Goal: Task Accomplishment & Management: Manage account settings

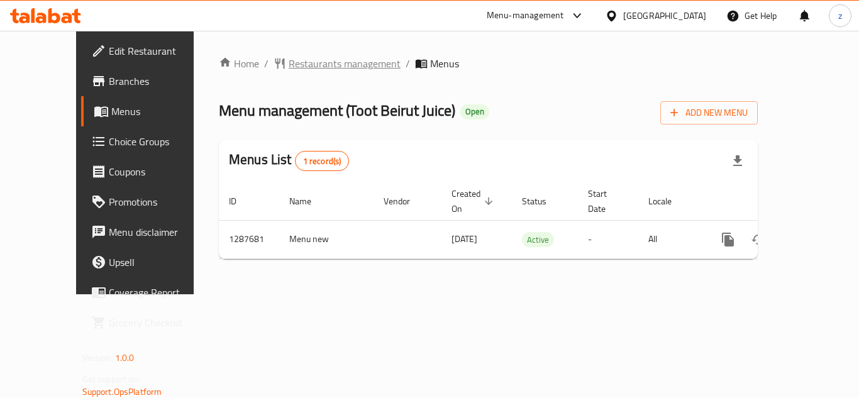
click at [289, 63] on span "Restaurants management" at bounding box center [345, 63] width 112 height 15
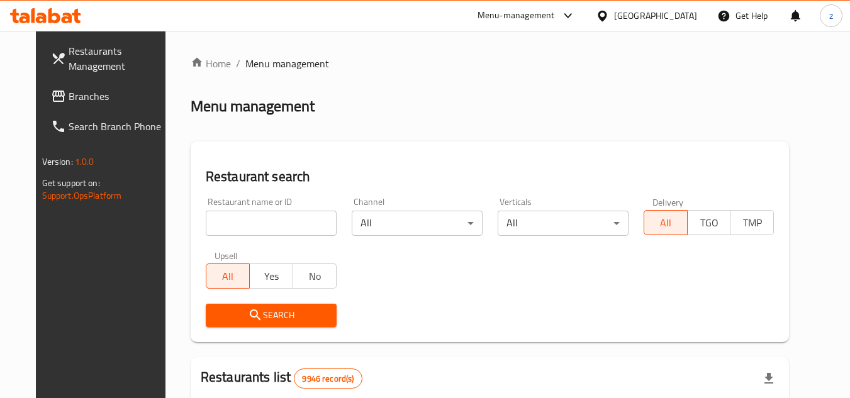
click at [234, 228] on input "search" at bounding box center [271, 223] width 131 height 25
paste input "696834"
type input "696834"
click button "Search" at bounding box center [271, 315] width 131 height 23
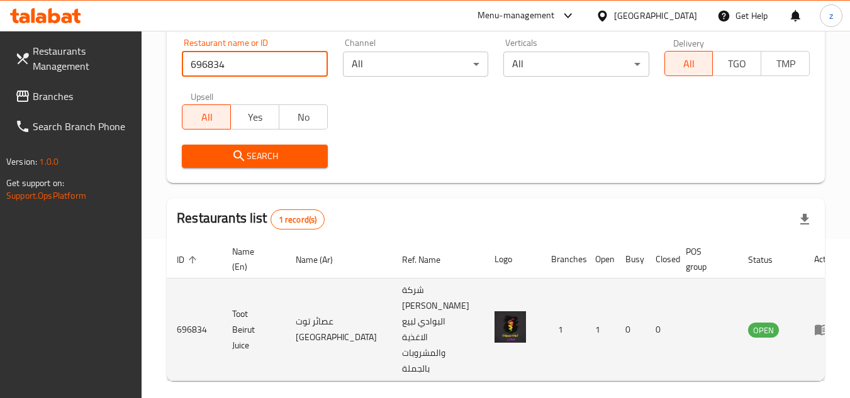
scroll to position [163, 0]
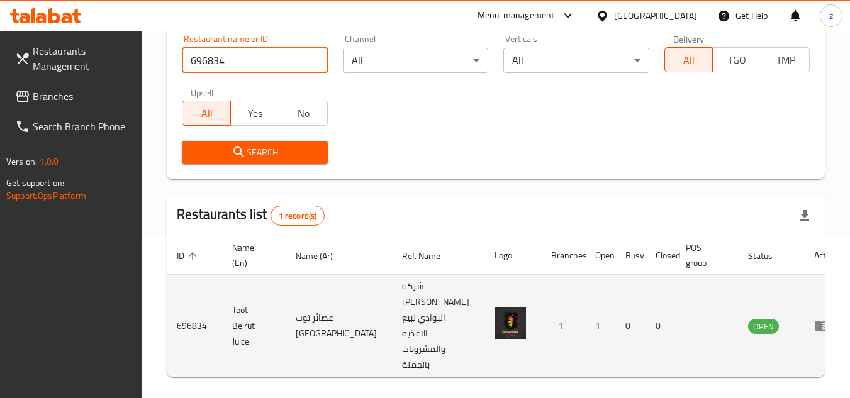
click at [814, 321] on icon "enhanced table" at bounding box center [821, 326] width 14 height 11
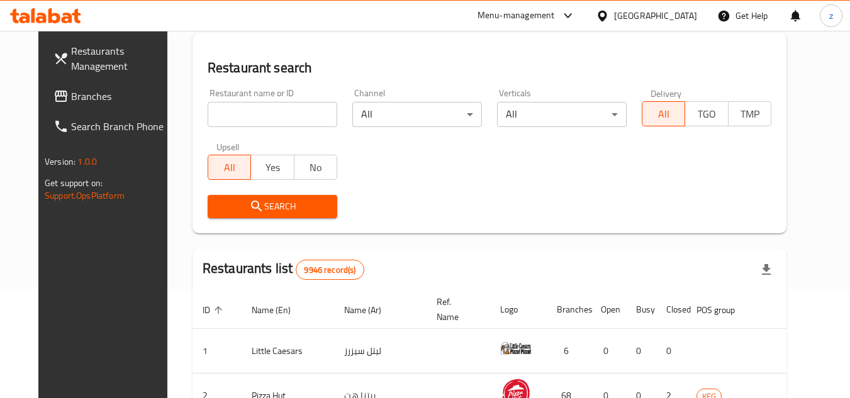
scroll to position [37, 0]
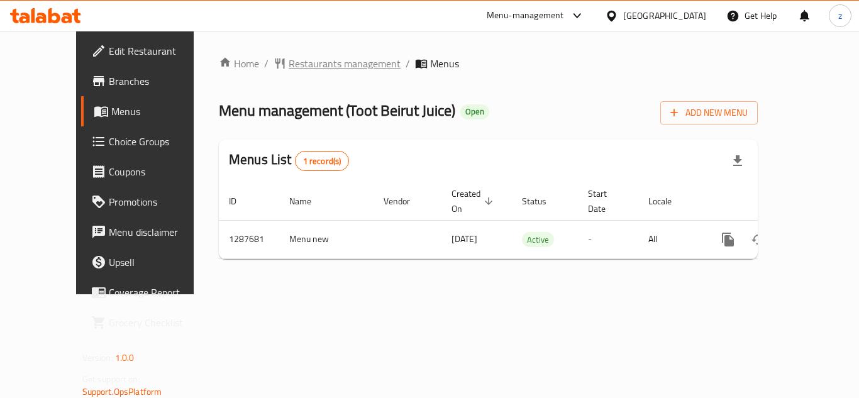
click at [289, 62] on span "Restaurants management" at bounding box center [345, 63] width 112 height 15
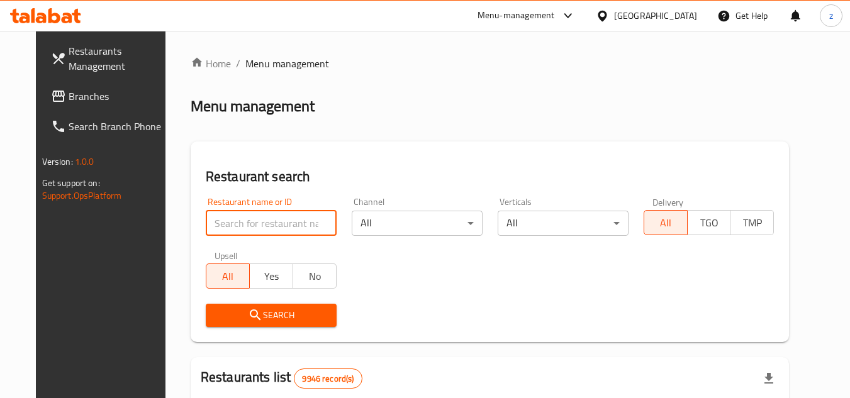
click at [231, 226] on input "search" at bounding box center [271, 223] width 131 height 25
paste input "696834"
type input "696834"
click button "Search" at bounding box center [271, 315] width 131 height 23
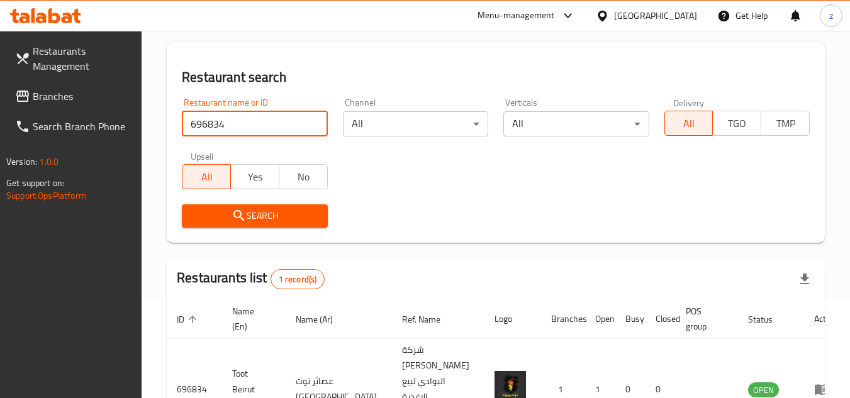
scroll to position [163, 0]
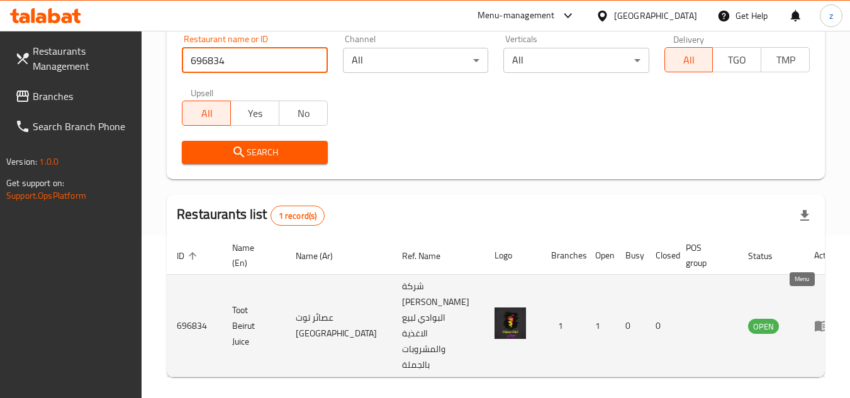
click at [822, 324] on icon "enhanced table" at bounding box center [824, 326] width 4 height 5
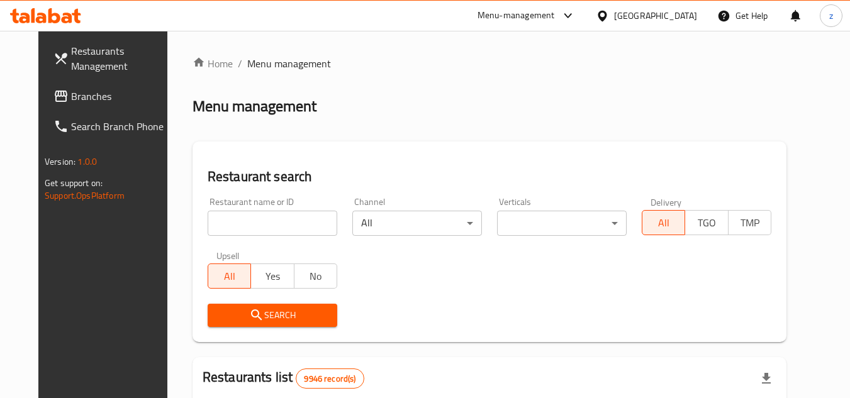
scroll to position [163, 0]
